Goal: Task Accomplishment & Management: Manage account settings

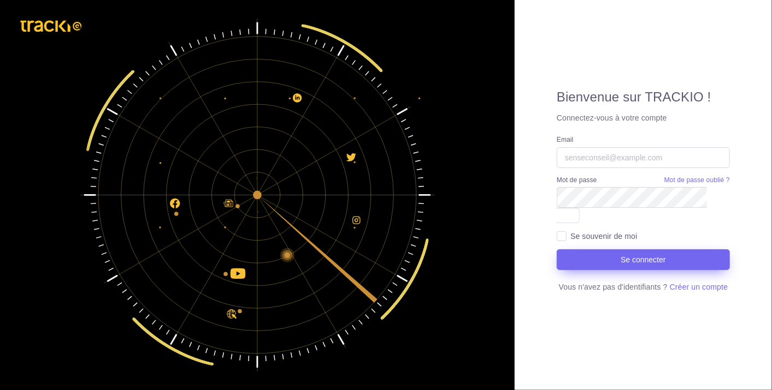
type input "[EMAIL_ADDRESS][DOMAIN_NAME]"
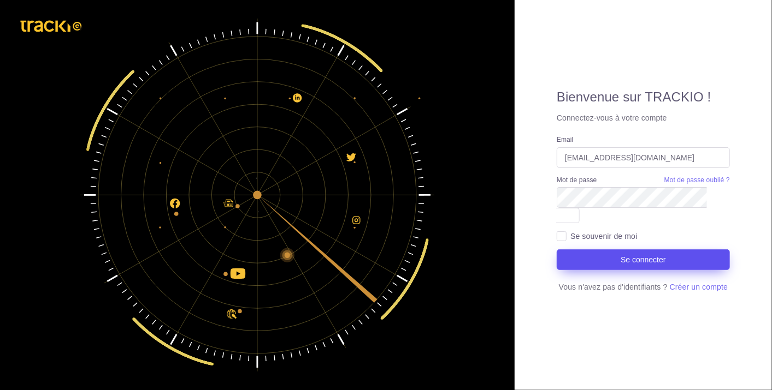
click at [613, 251] on button "Se connecter" at bounding box center [642, 260] width 173 height 21
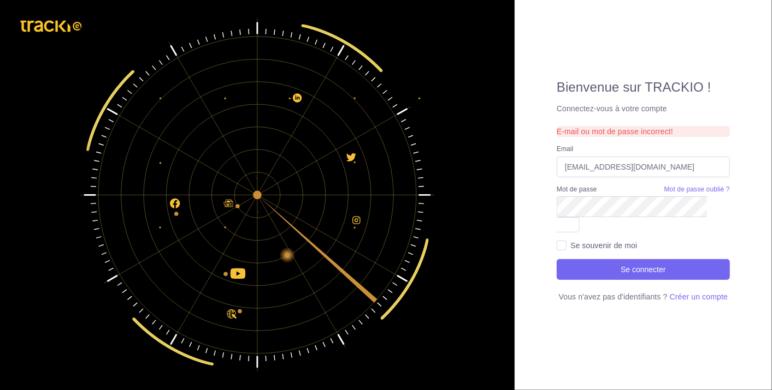
click at [570, 240] on label "Se souvenir de moi" at bounding box center [603, 245] width 67 height 11
click at [565, 240] on input "Se souvenir de moi" at bounding box center [561, 245] width 10 height 10
click at [579, 217] on span at bounding box center [567, 224] width 23 height 15
click at [571, 221] on icon at bounding box center [567, 225] width 8 height 8
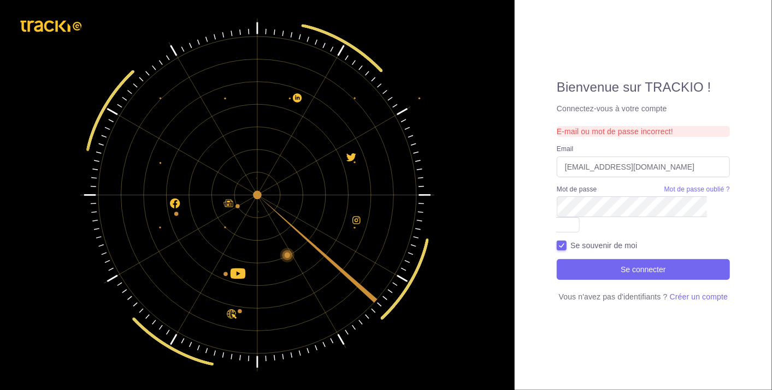
click at [569, 240] on div "Se souvenir de moi" at bounding box center [642, 245] width 173 height 11
click at [570, 240] on label "Se souvenir de moi" at bounding box center [603, 245] width 67 height 11
click at [559, 240] on input "Se souvenir de moi" at bounding box center [561, 245] width 10 height 10
checkbox input "false"
click at [571, 221] on icon at bounding box center [567, 225] width 8 height 8
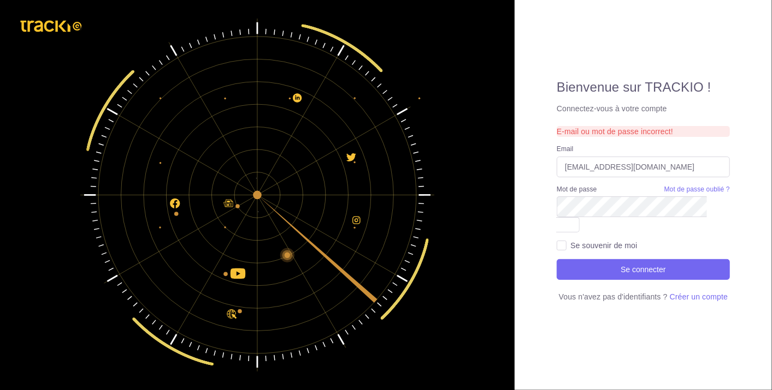
click at [579, 217] on span at bounding box center [567, 224] width 23 height 15
click at [512, 223] on div "Bienvenue sur TRACKIO ! Connectez-vous à votre compte E-mail ou mot de passe in…" at bounding box center [386, 195] width 772 height 390
click at [580, 337] on div "Bienvenue sur TRACKIO ! Connectez-vous à votre compte E-mail ou mot de passe in…" at bounding box center [642, 195] width 257 height 390
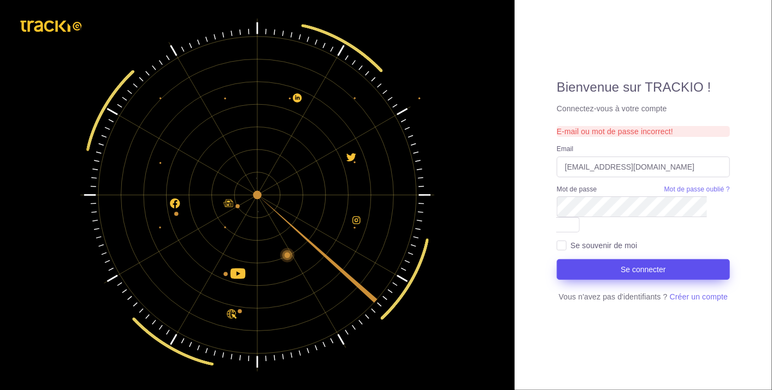
click at [635, 262] on button "Se connecter" at bounding box center [642, 269] width 173 height 21
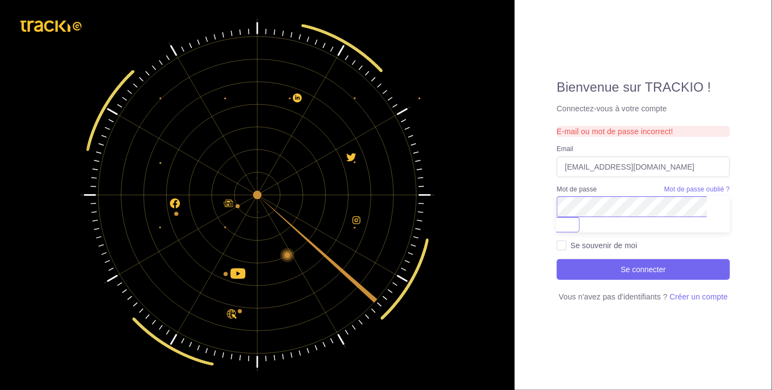
click at [497, 216] on div "Bienvenue sur TRACKIO ! Connectez-vous à votre compte E-mail ou mot de passe in…" at bounding box center [386, 195] width 772 height 390
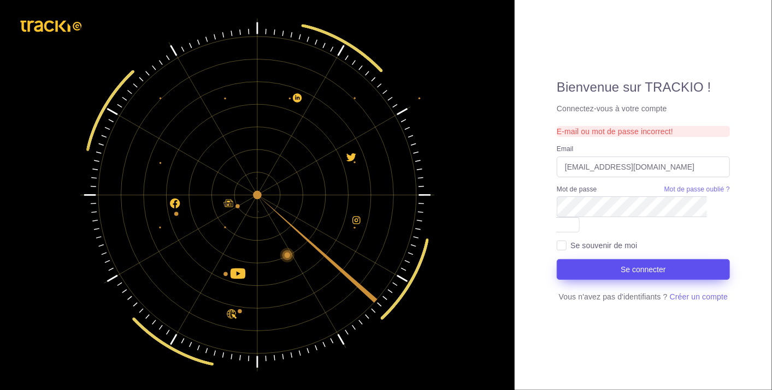
click at [567, 265] on button "Se connecter" at bounding box center [642, 269] width 173 height 21
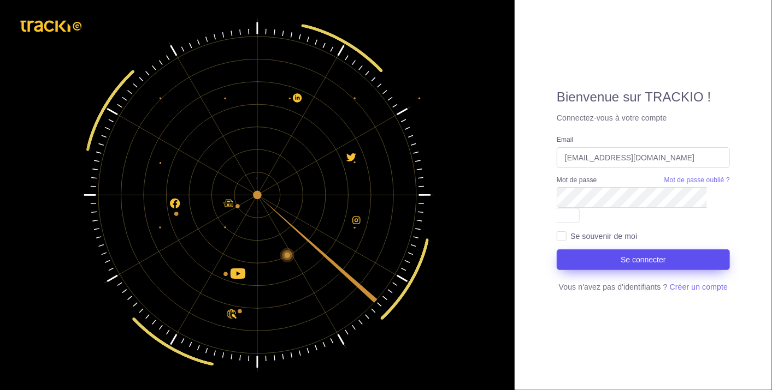
click at [628, 256] on button "Se connecter" at bounding box center [642, 260] width 173 height 21
